Goal: Information Seeking & Learning: Learn about a topic

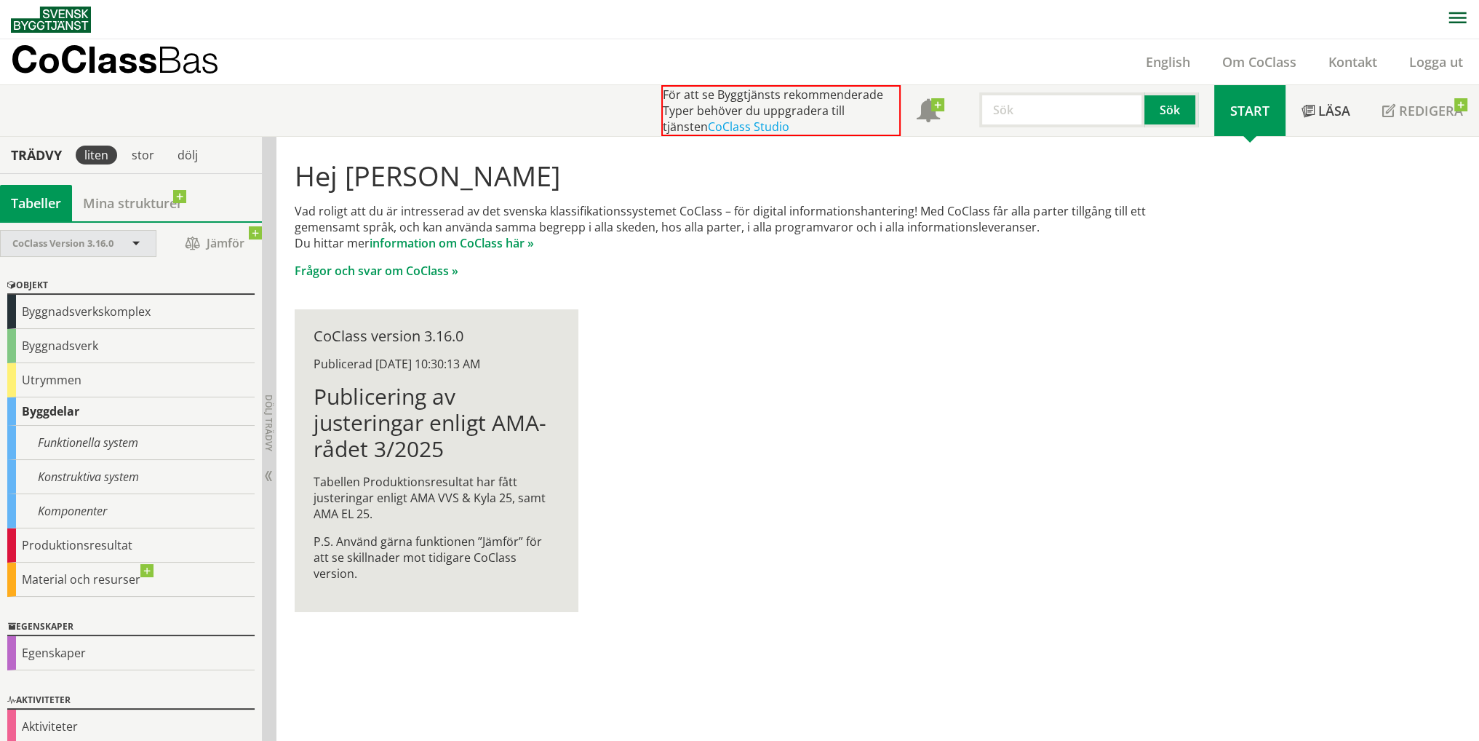
click at [87, 252] on div "CoClass Version 3.16.0" at bounding box center [70, 243] width 117 height 25
click at [134, 238] on span at bounding box center [136, 244] width 13 height 13
click at [96, 505] on div "Komponenter" at bounding box center [130, 511] width 247 height 34
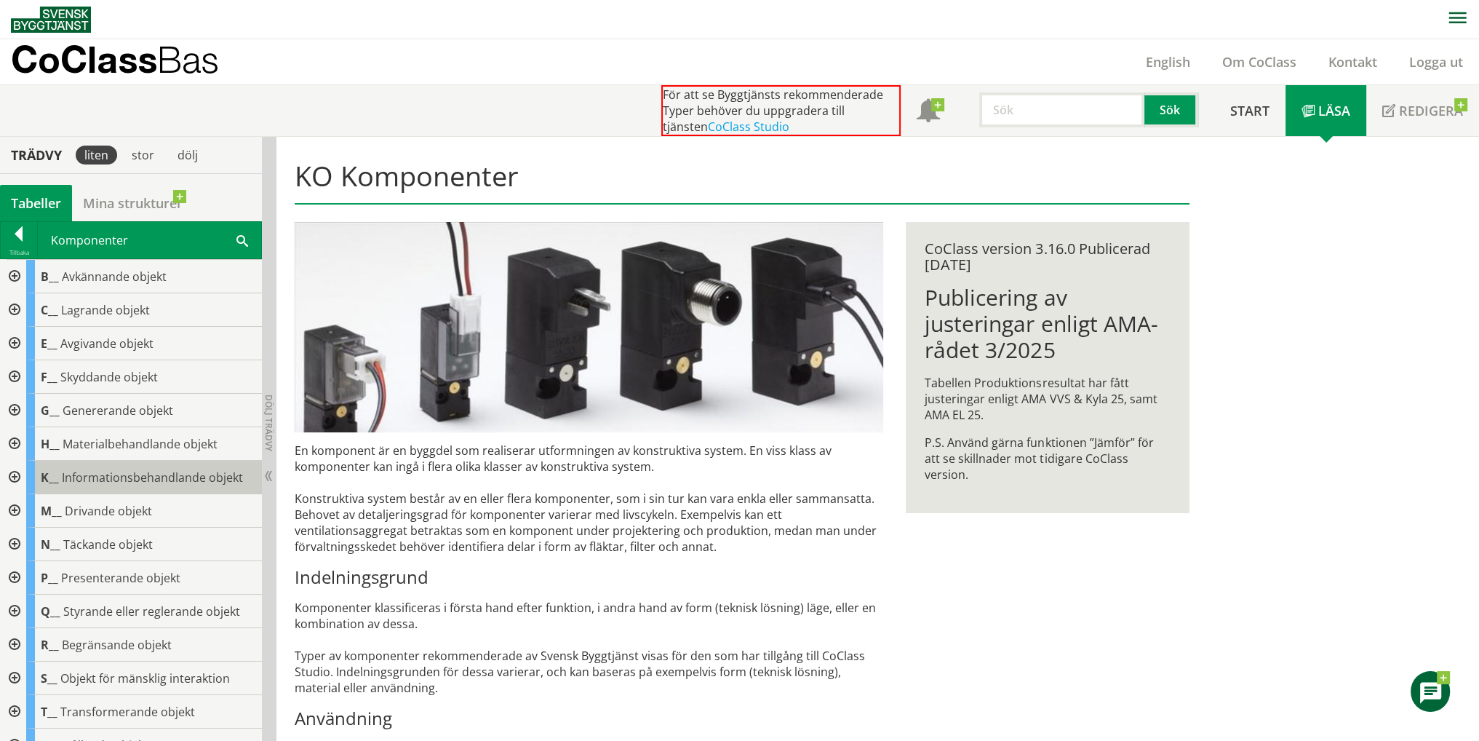
click at [82, 478] on span "Informationsbehandlande objekt" at bounding box center [152, 477] width 181 height 16
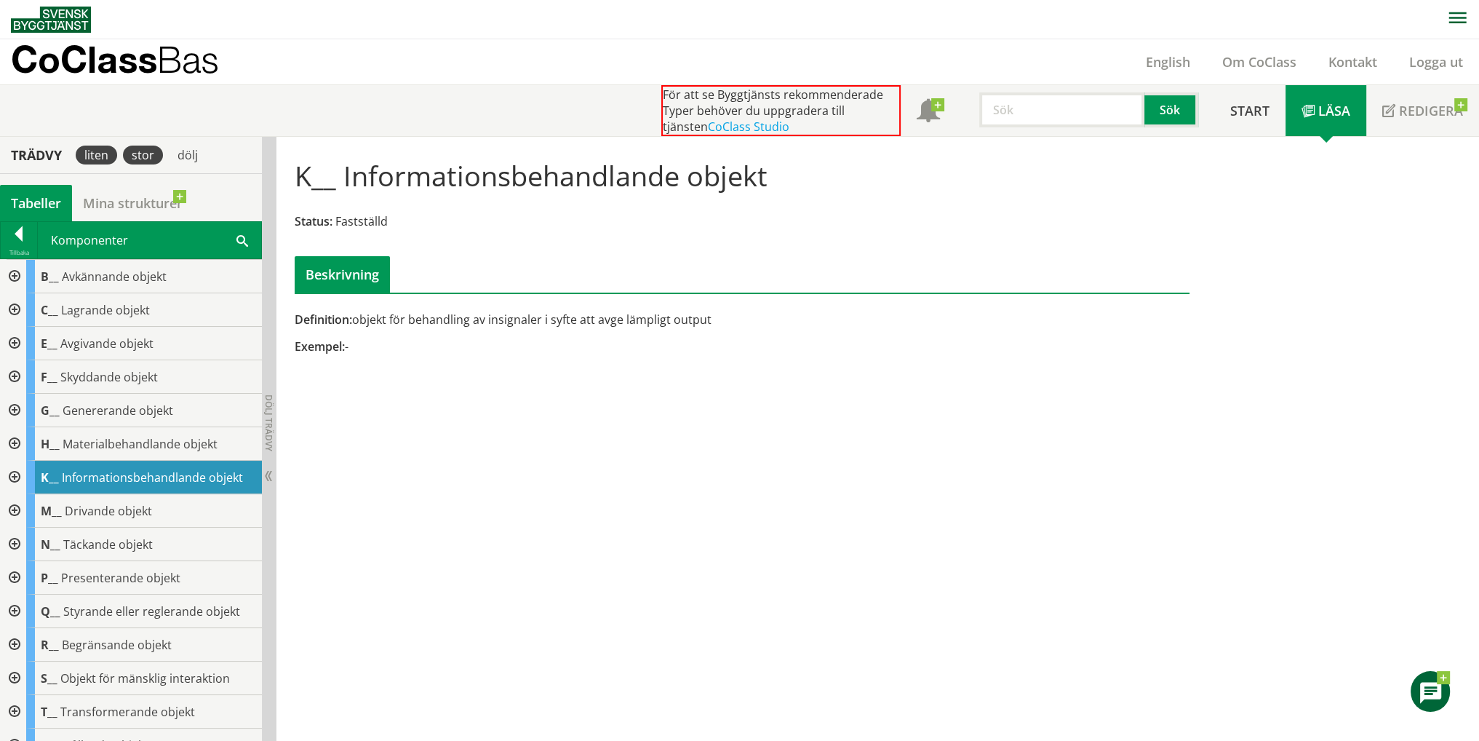
click at [140, 159] on div "stor" at bounding box center [143, 155] width 40 height 19
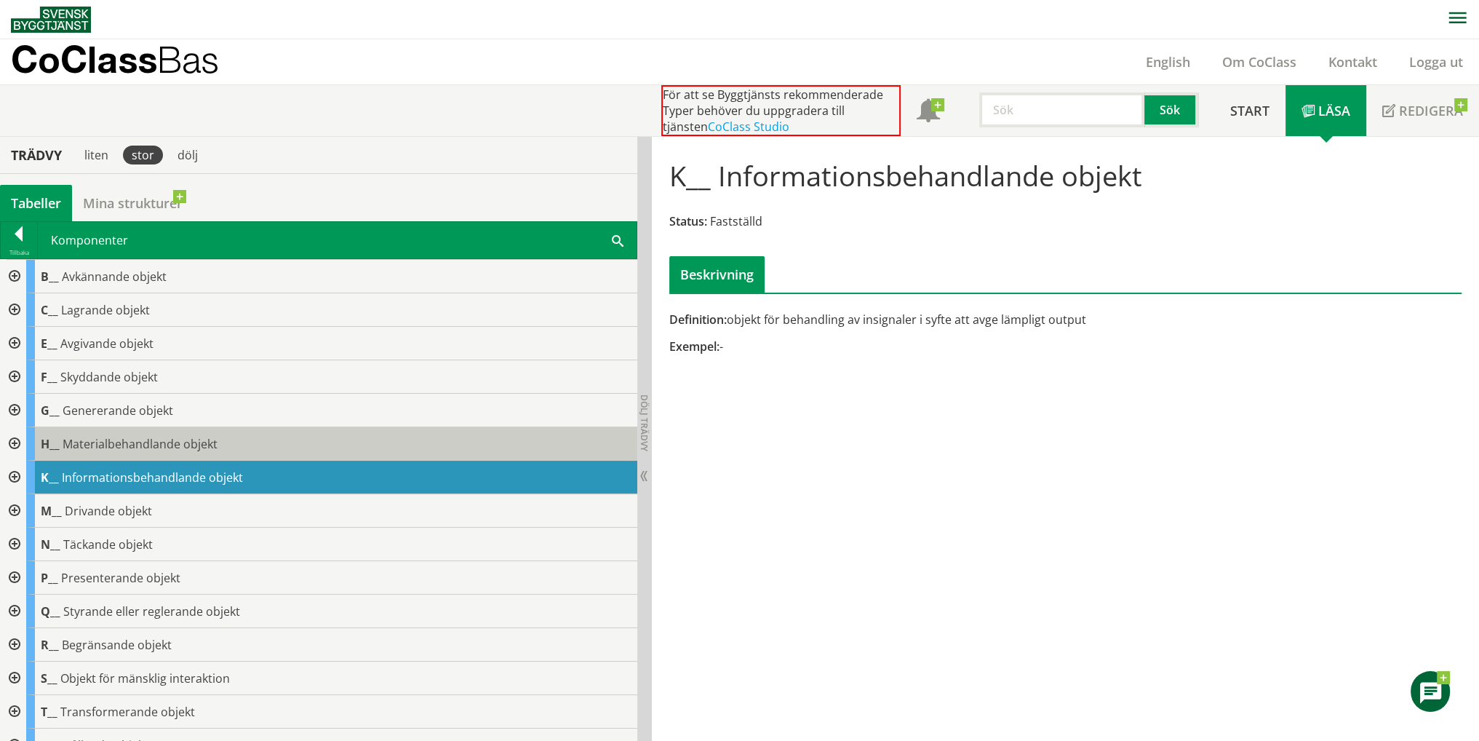
click at [144, 439] on span "Materialbehandlande objekt" at bounding box center [140, 444] width 155 height 16
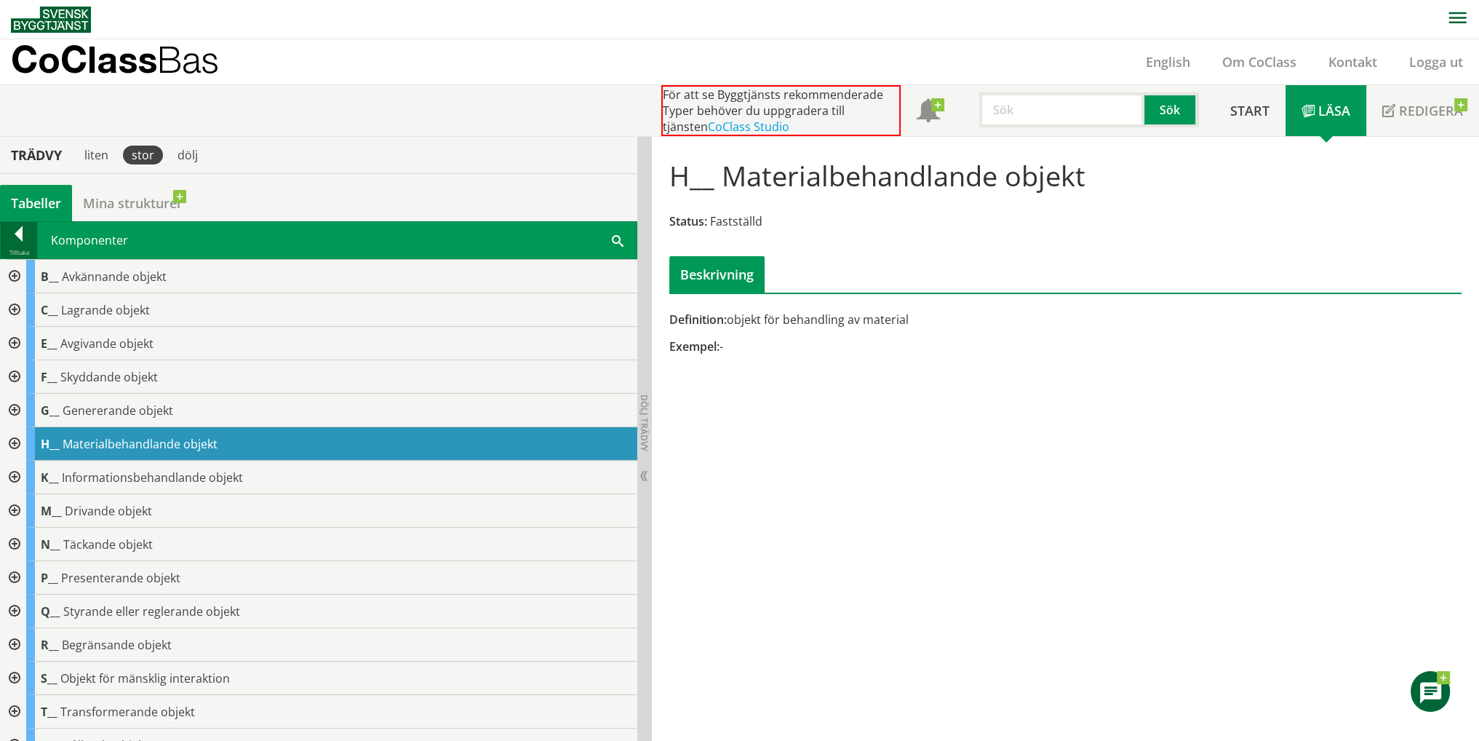
click at [31, 236] on div at bounding box center [19, 236] width 36 height 20
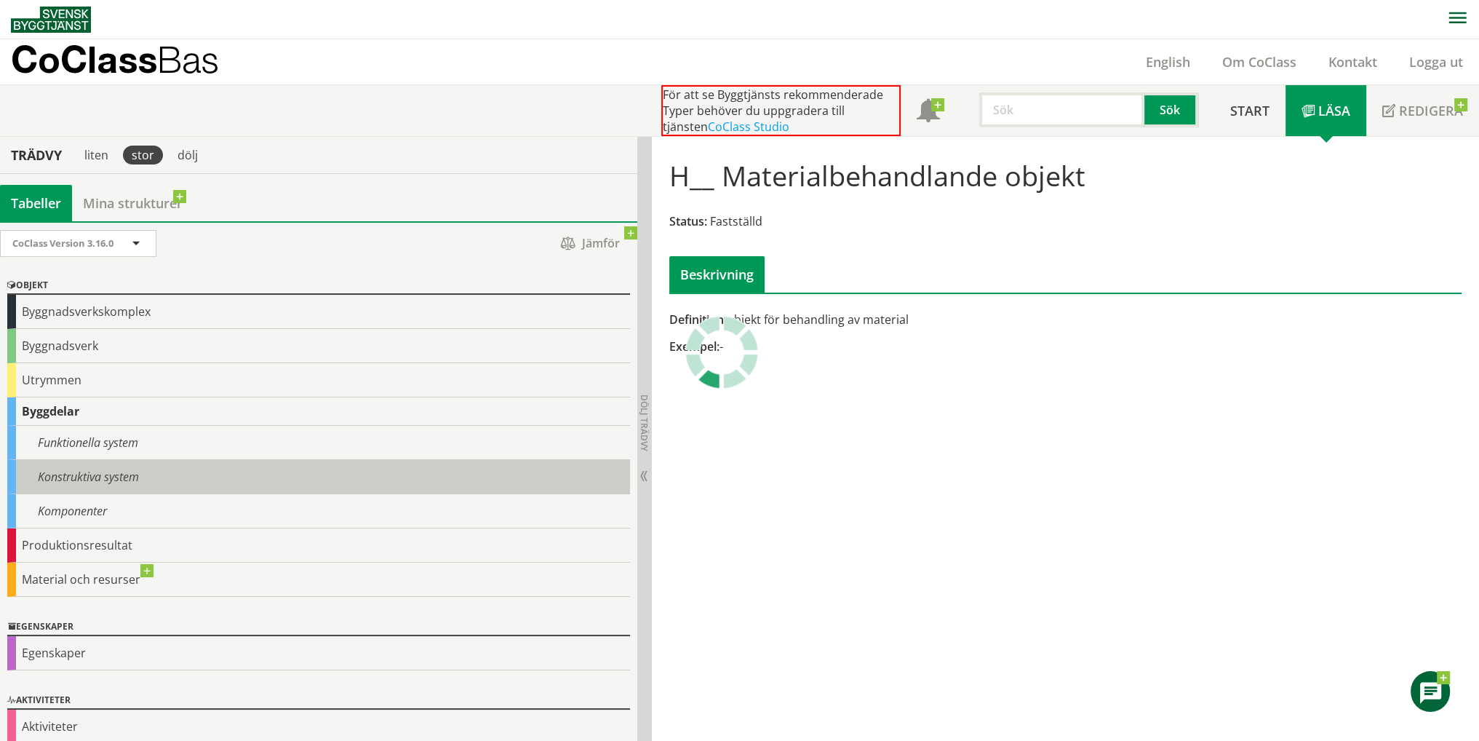
click at [95, 474] on div "Konstruktiva system" at bounding box center [318, 477] width 623 height 34
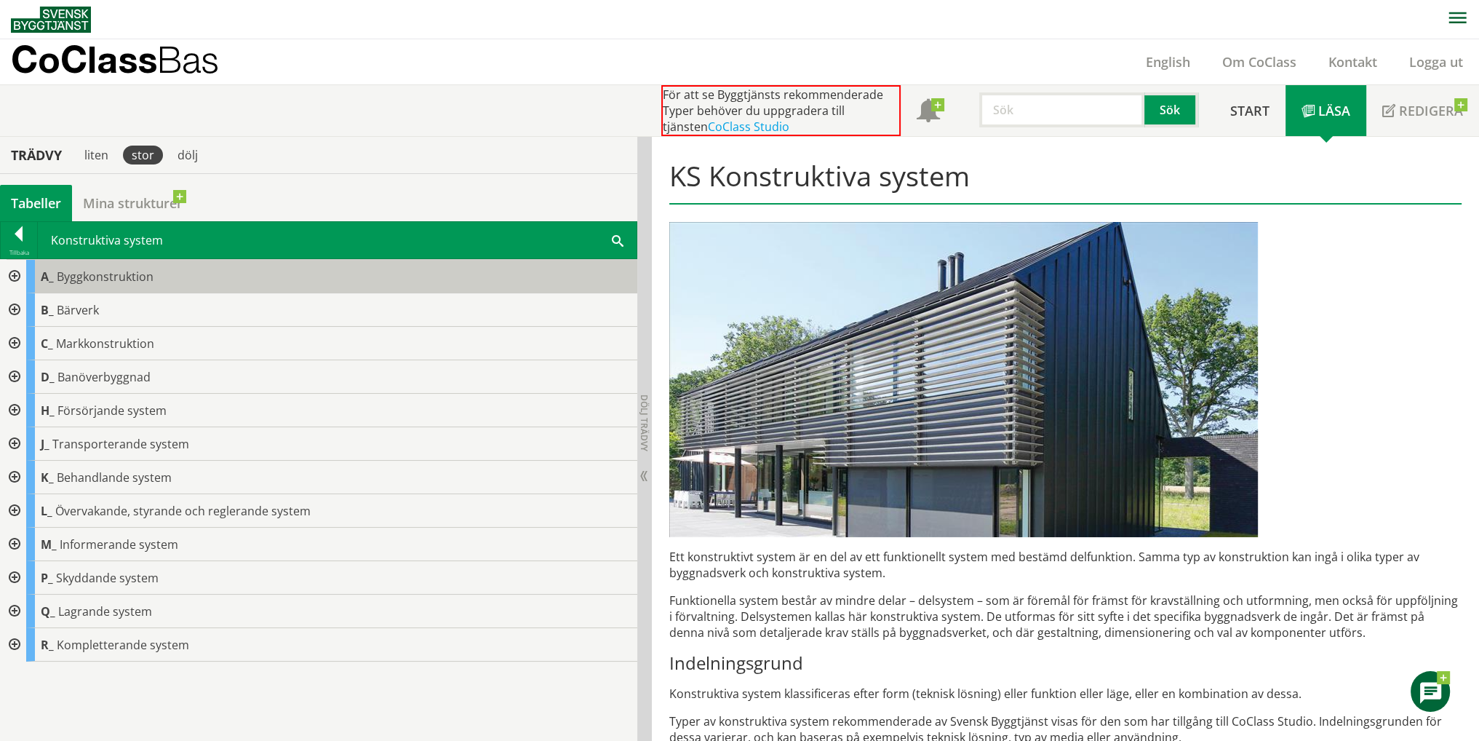
click at [127, 281] on span "Byggkonstruktion" at bounding box center [105, 277] width 97 height 16
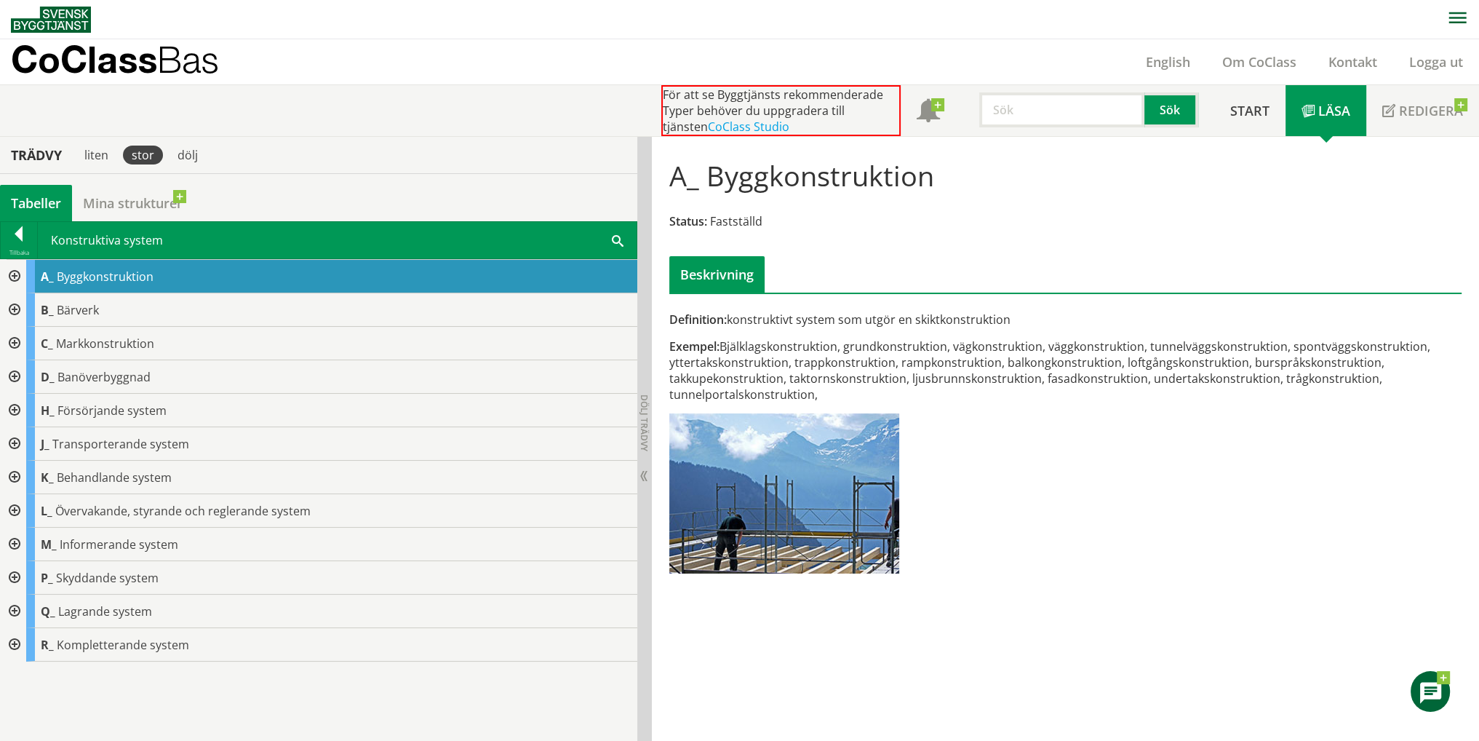
click at [735, 279] on div "Beskrivning" at bounding box center [717, 274] width 95 height 36
click at [1342, 107] on span "Läsa" at bounding box center [1335, 110] width 32 height 17
click at [1084, 509] on div "Definition: konstruktivt system som utgör en skiktkonstruktion Exempel: Bjälkla…" at bounding box center [1065, 447] width 813 height 272
click at [710, 127] on link "CoClass Studio" at bounding box center [749, 127] width 82 height 16
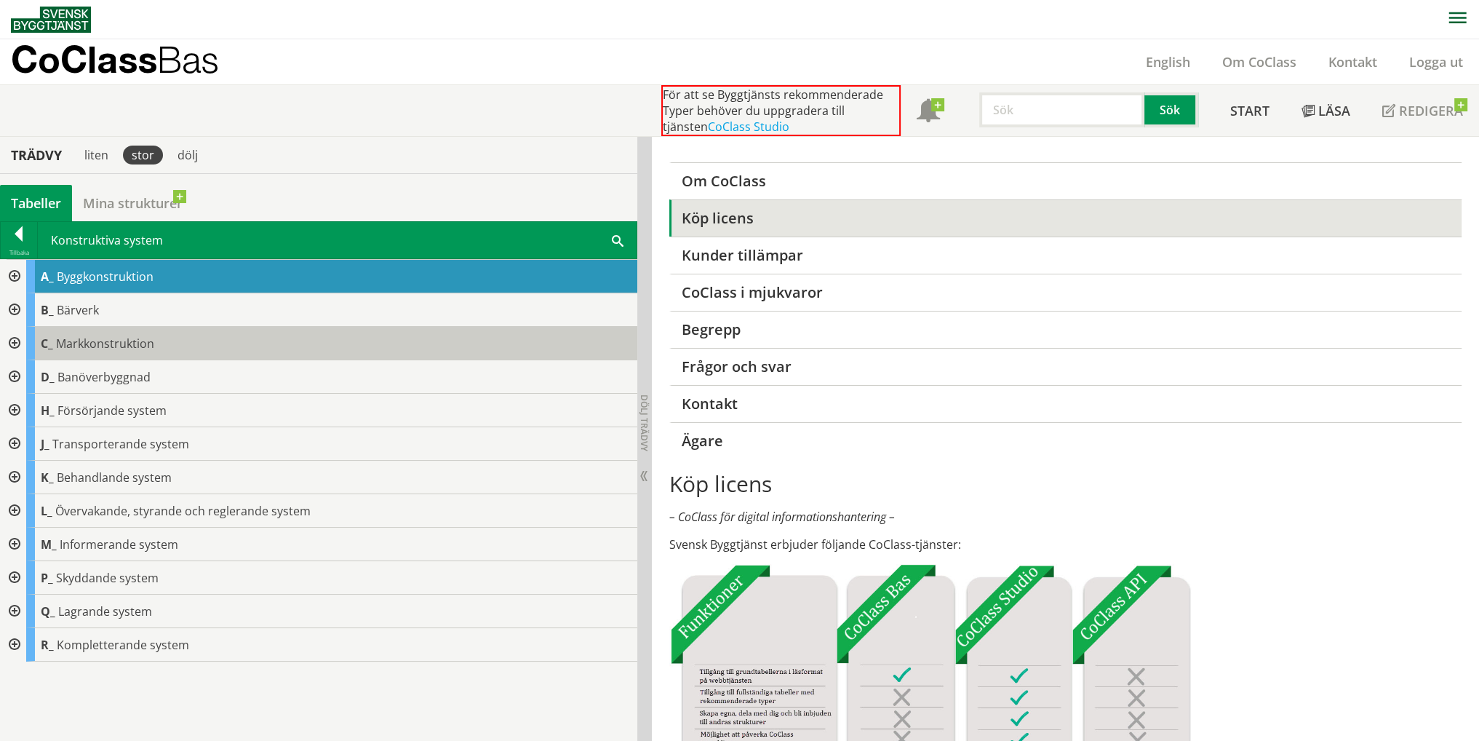
click at [140, 348] on span "Markkonstruktion" at bounding box center [105, 343] width 98 height 16
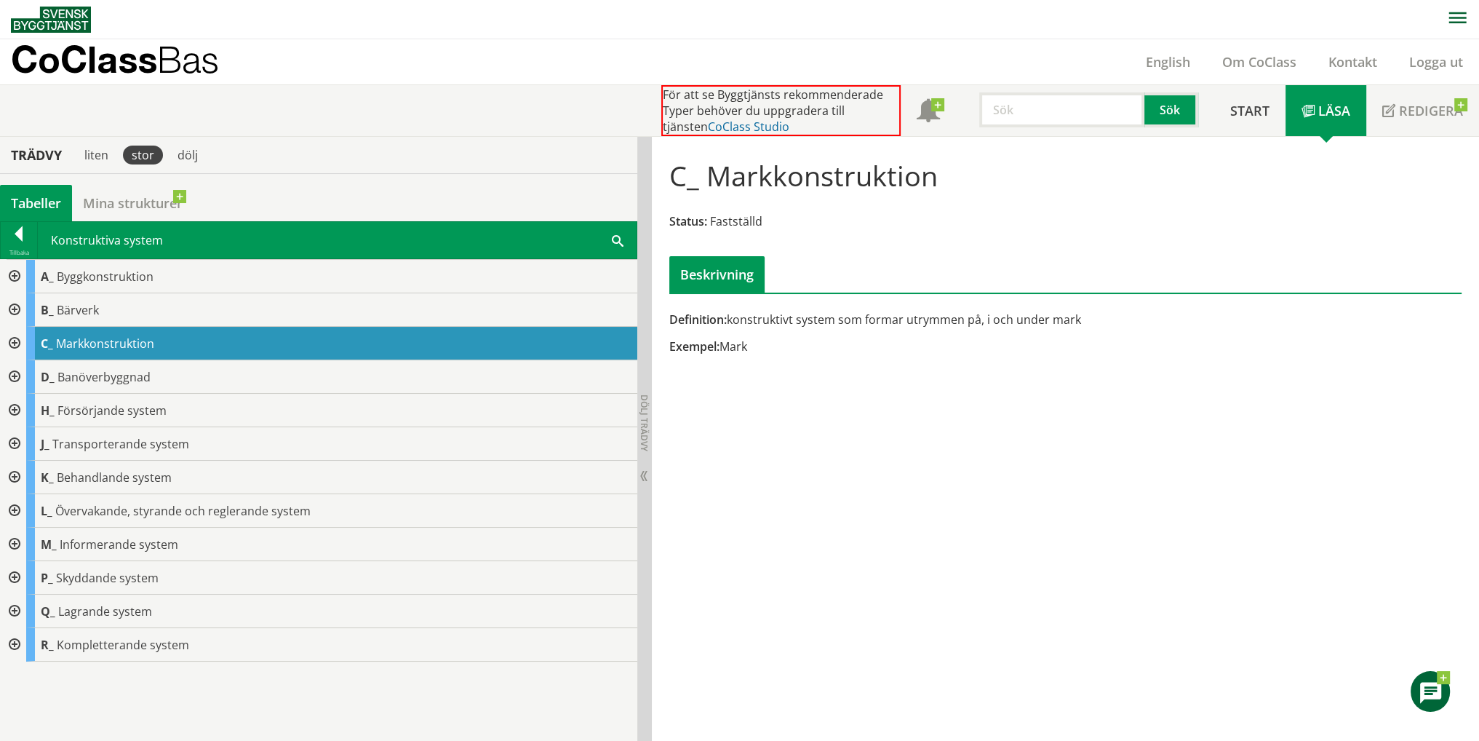
click at [716, 122] on link "CoClass Studio" at bounding box center [749, 127] width 82 height 16
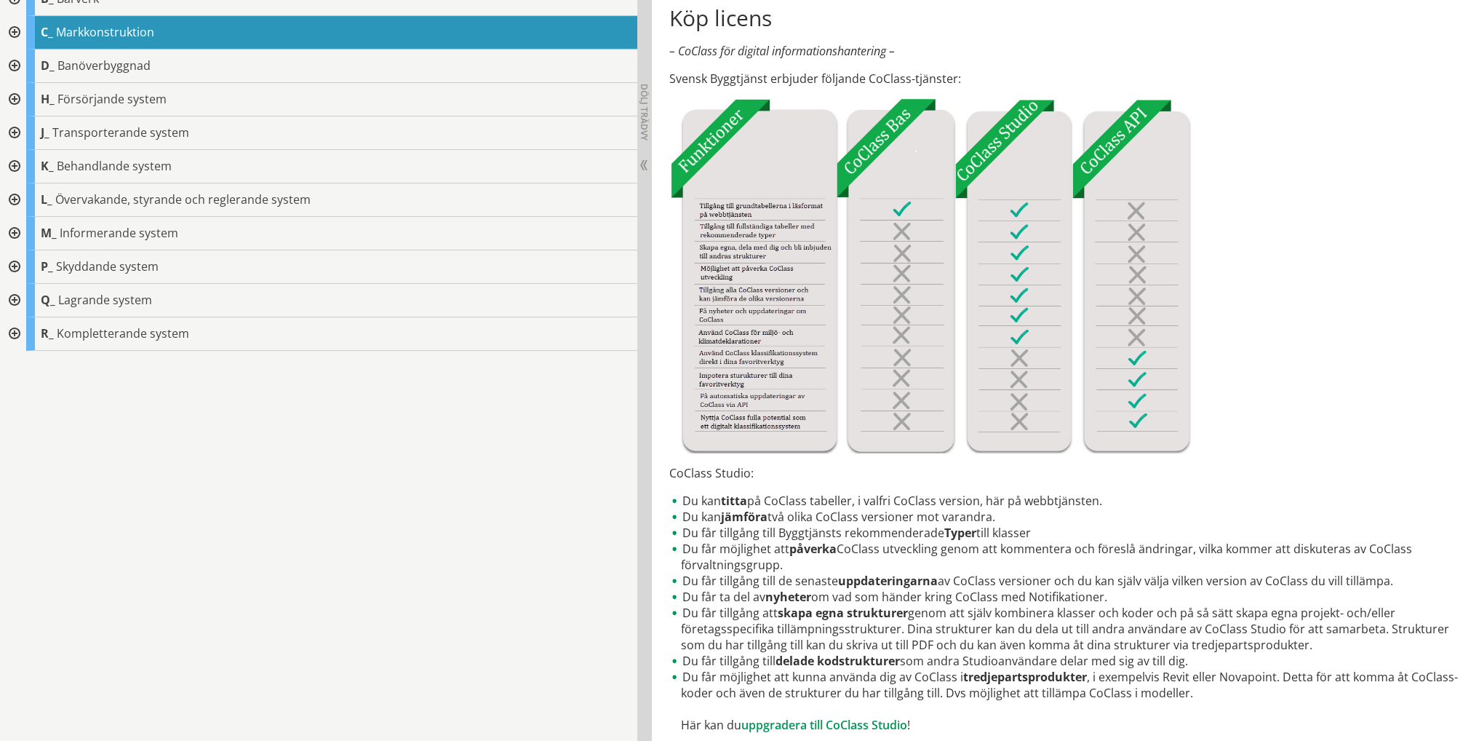
scroll to position [582, 0]
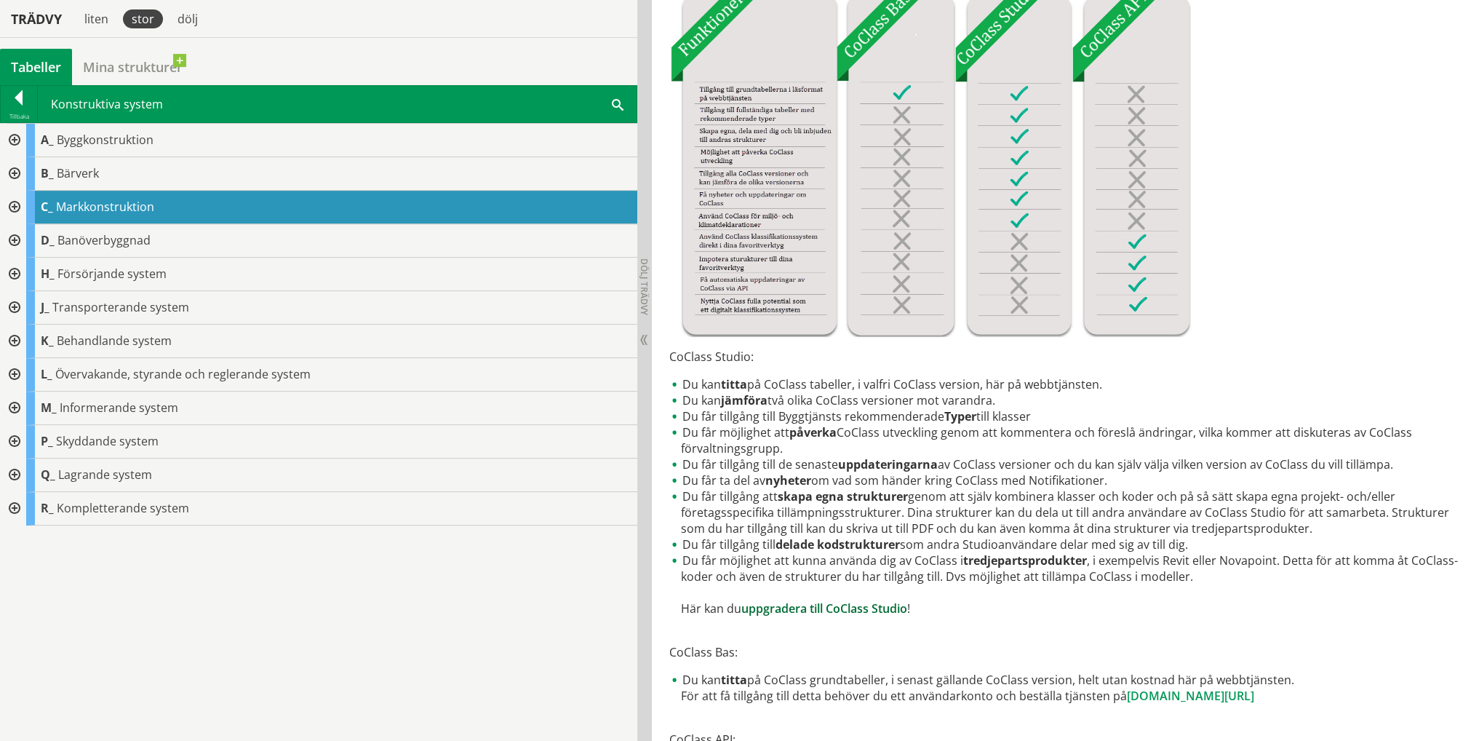
click at [844, 610] on link "uppgradera till CoClass Studio" at bounding box center [825, 608] width 166 height 16
